Goal: Navigation & Orientation: Find specific page/section

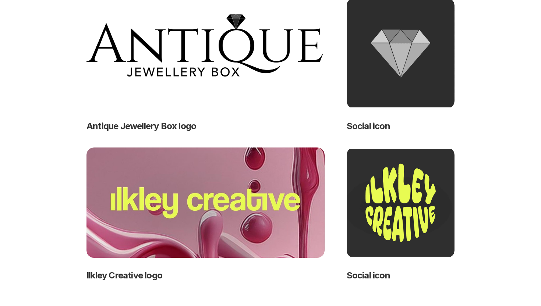
scroll to position [421, 0]
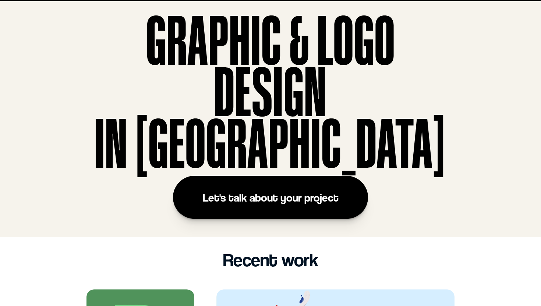
scroll to position [0, 0]
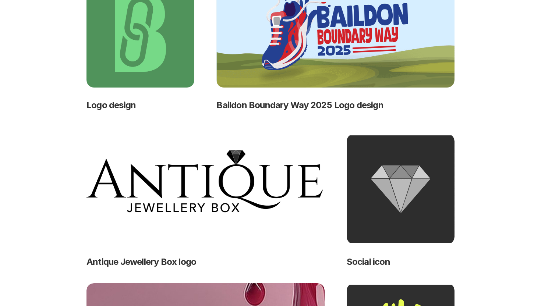
click at [148, 67] on img at bounding box center [140, 32] width 108 height 110
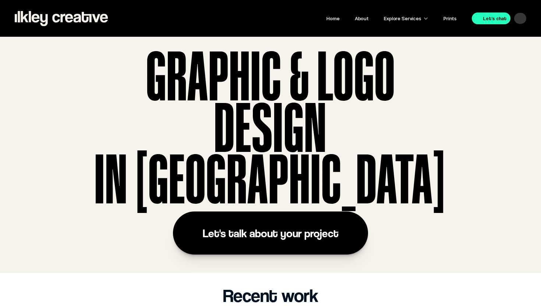
click at [409, 16] on p "Explore Services" at bounding box center [403, 19] width 38 height 10
click at [332, 18] on link "Home" at bounding box center [332, 18] width 13 height 6
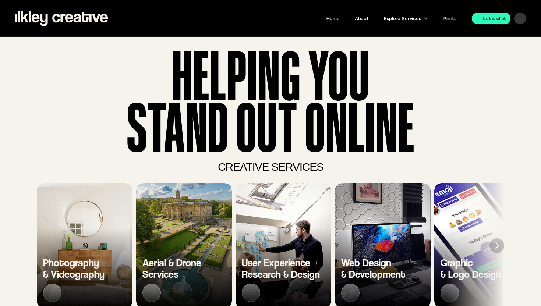
click at [448, 287] on div "5 of 7" at bounding box center [449, 292] width 13 height 13
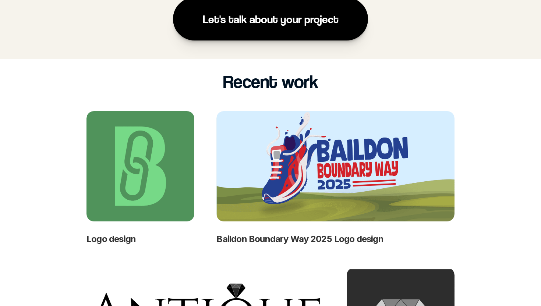
scroll to position [220, 0]
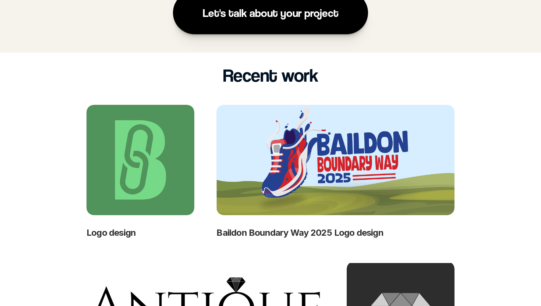
click at [163, 182] on img at bounding box center [140, 160] width 108 height 110
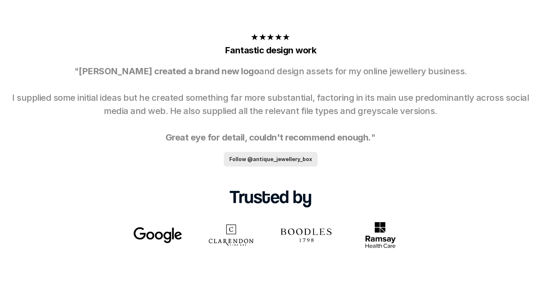
scroll to position [840, 0]
